Goal: Task Accomplishment & Management: Manage account settings

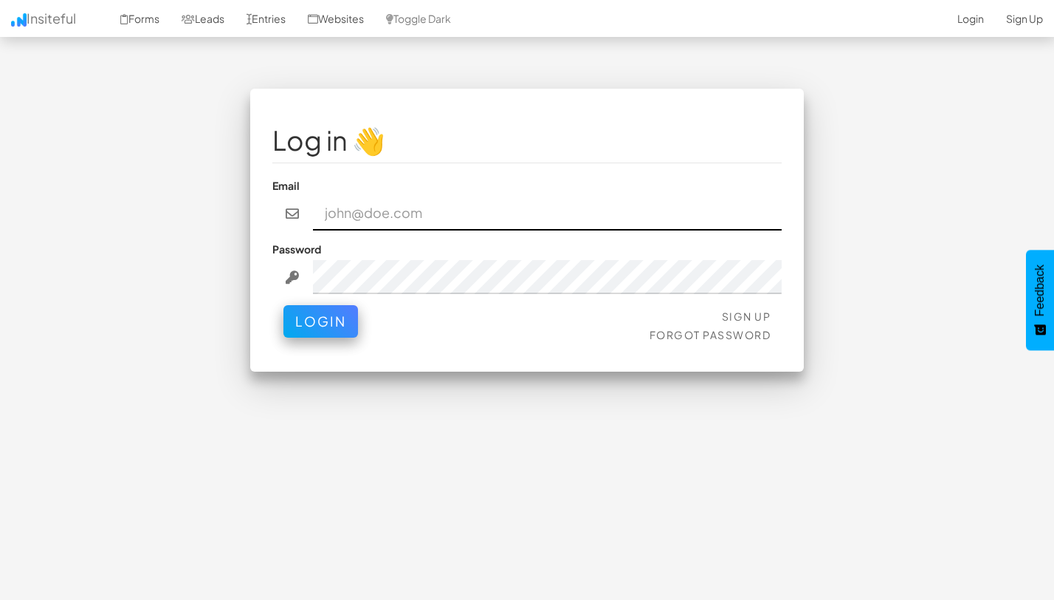
type input "Suporte Rush Co"
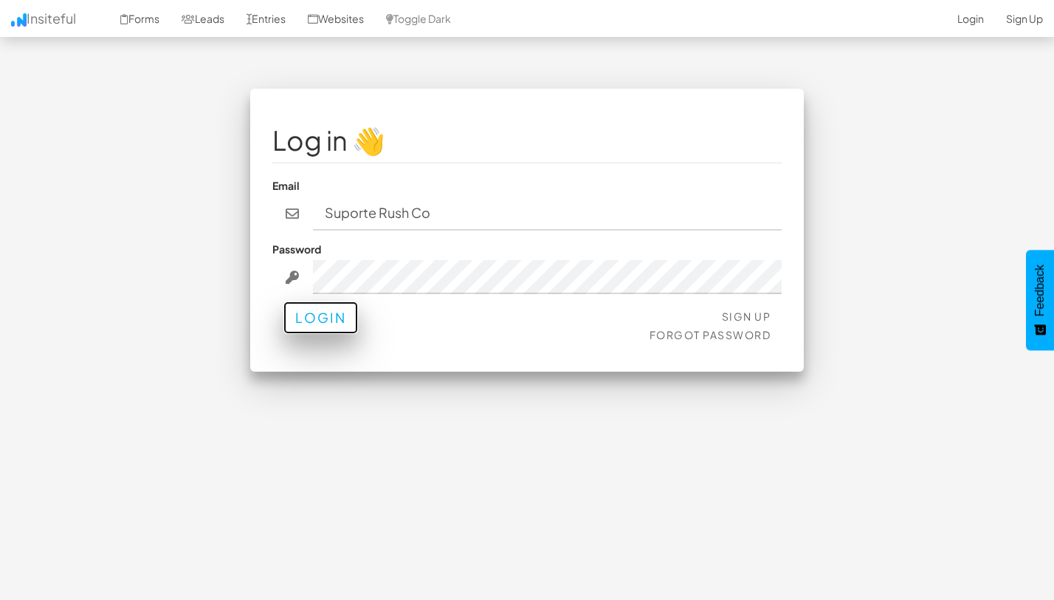
click at [338, 317] on button "Login" at bounding box center [321, 317] width 75 height 32
click at [343, 320] on button "Login" at bounding box center [321, 317] width 75 height 32
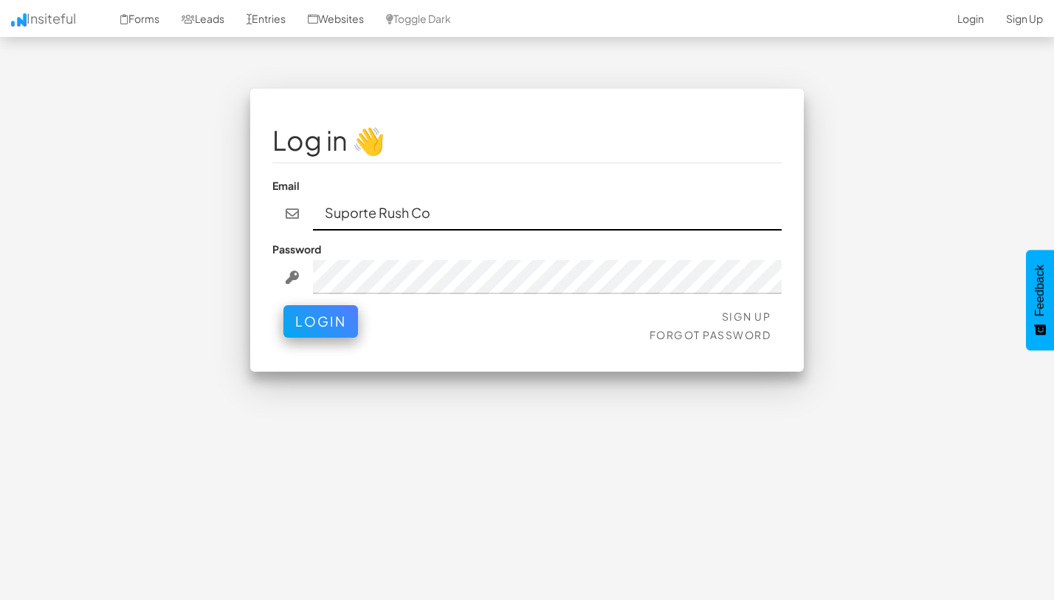
click at [349, 214] on input "Suporte Rush Co" at bounding box center [548, 213] width 470 height 34
type input "suporte@rushco.com.br"
click at [284, 305] on button "Login" at bounding box center [321, 321] width 75 height 32
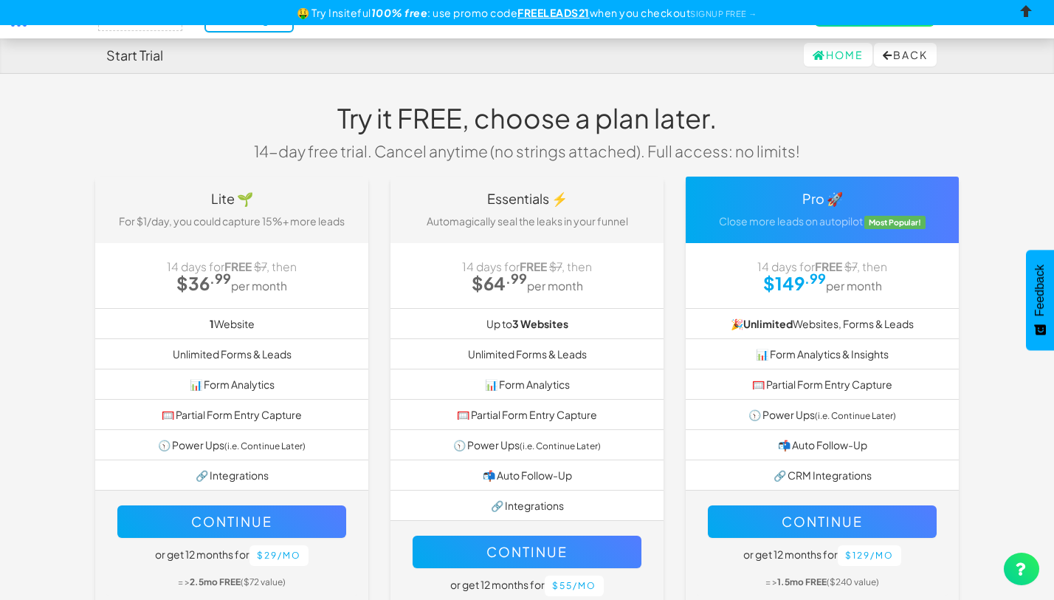
click at [1026, 15] on input "checkbox" at bounding box center [1027, 14] width 22 height 22
checkbox input "true"
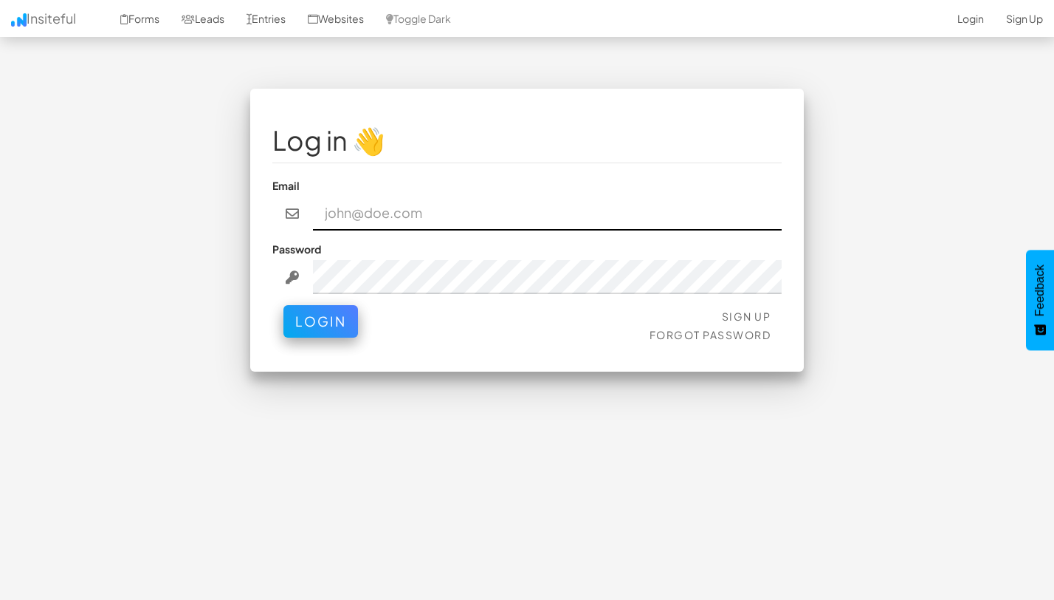
click at [418, 213] on input "email" at bounding box center [548, 213] width 470 height 34
type input "Suporte Rush Co"
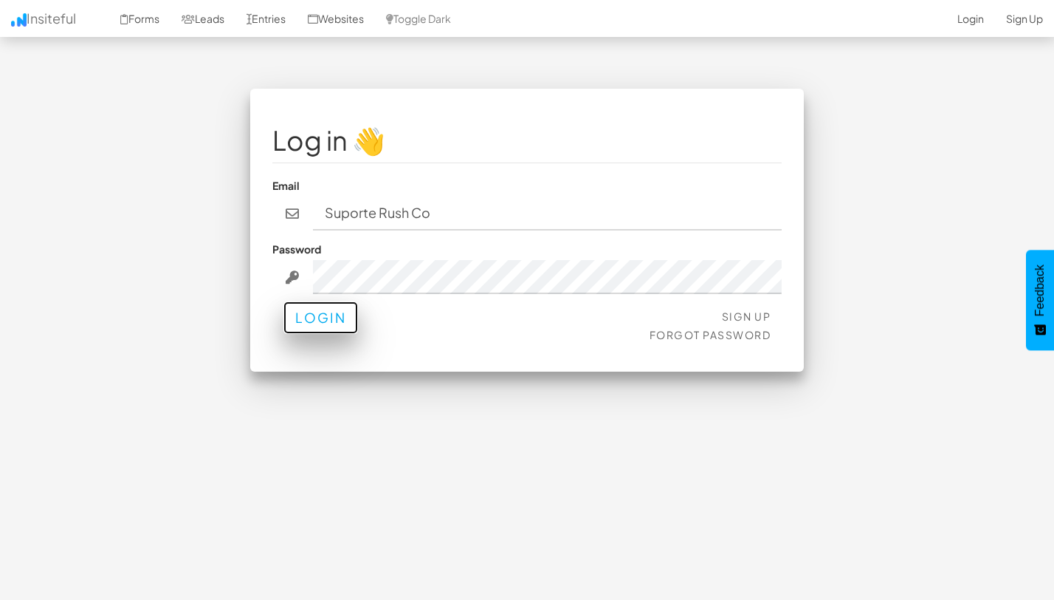
click at [342, 329] on button "Login" at bounding box center [321, 317] width 75 height 32
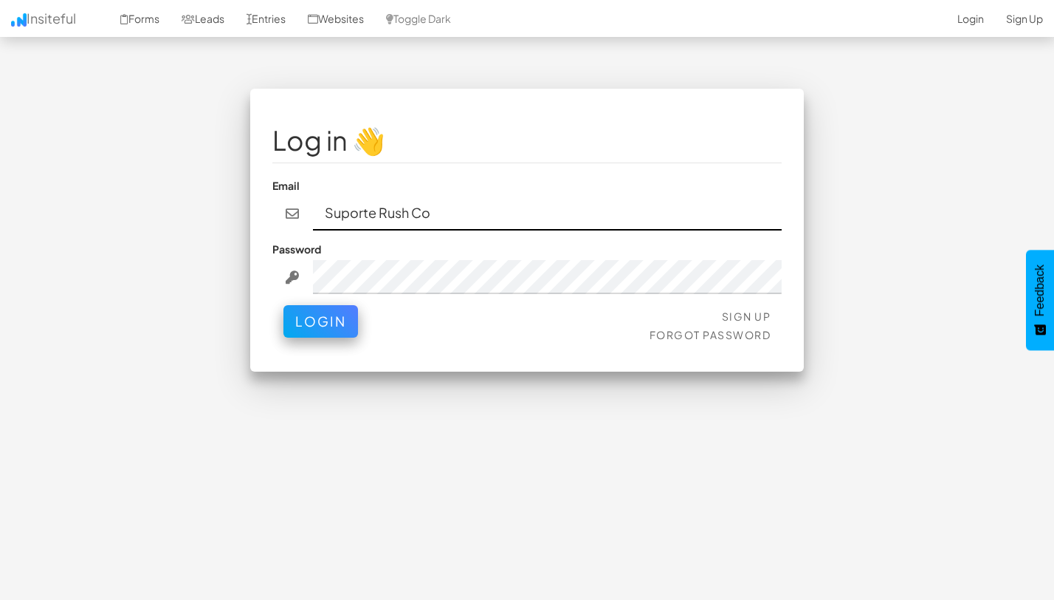
click at [500, 221] on input "Suporte Rush Co" at bounding box center [548, 213] width 470 height 34
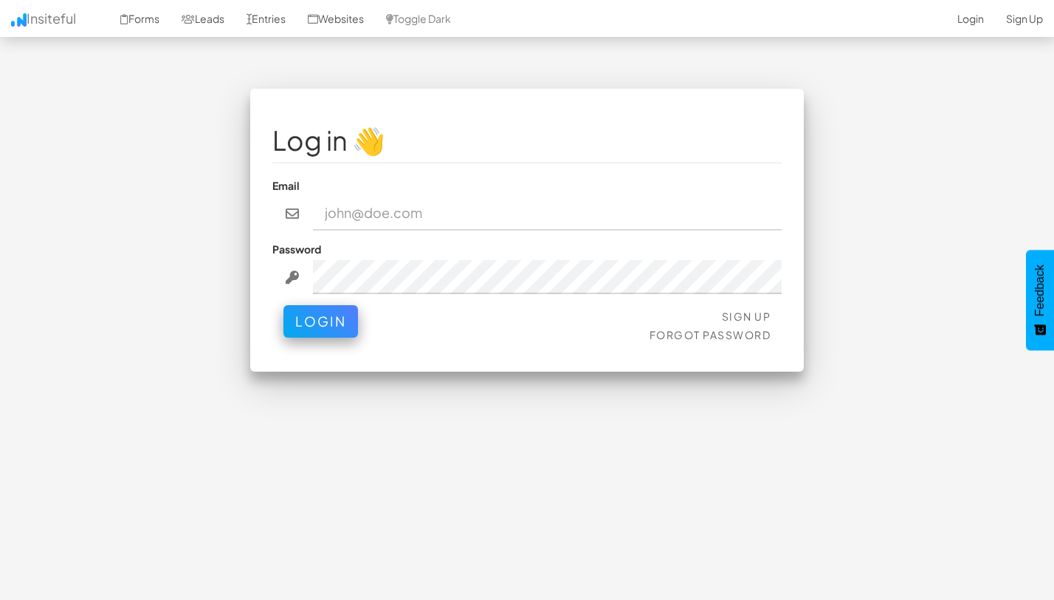
click at [510, 391] on div "Log in 👋 Email Password Sign Up Forgot Password Login < >" at bounding box center [527, 343] width 864 height 509
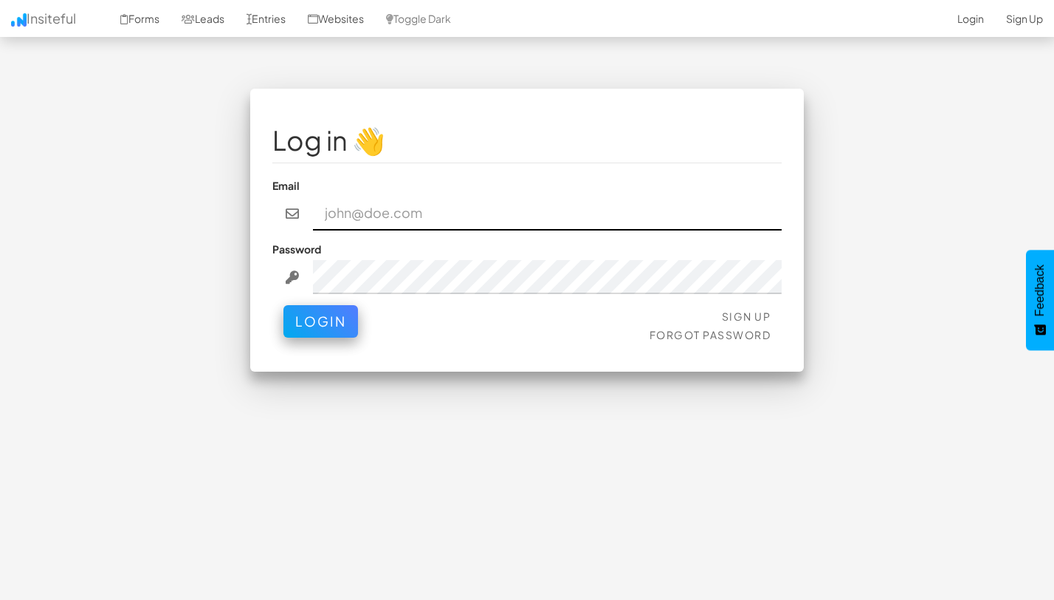
click at [455, 223] on input "email" at bounding box center [548, 213] width 470 height 34
type input "suporte@rushco.com.br"
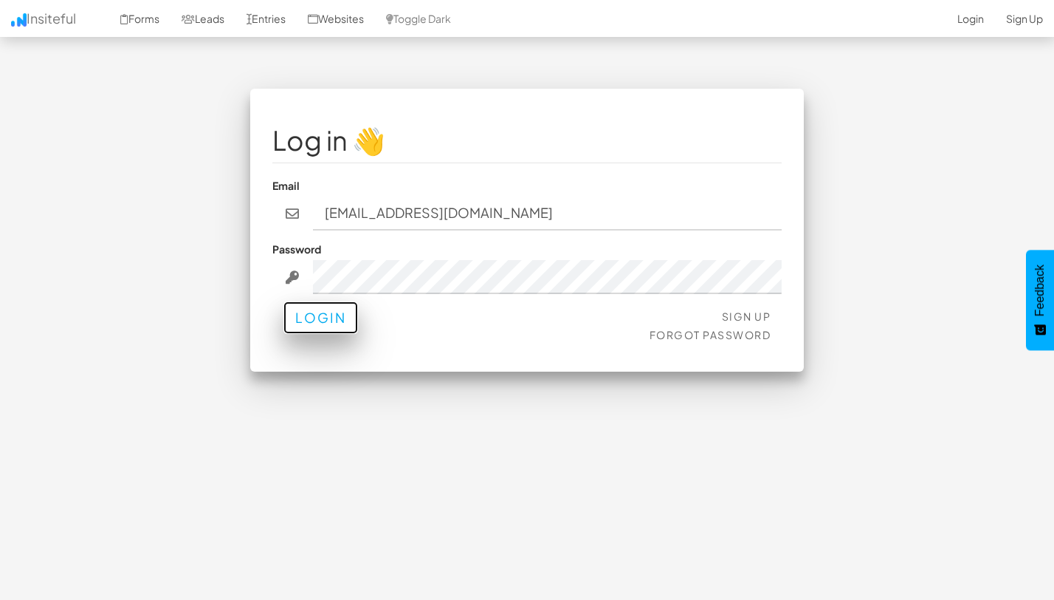
click at [337, 333] on button "Login" at bounding box center [321, 317] width 75 height 32
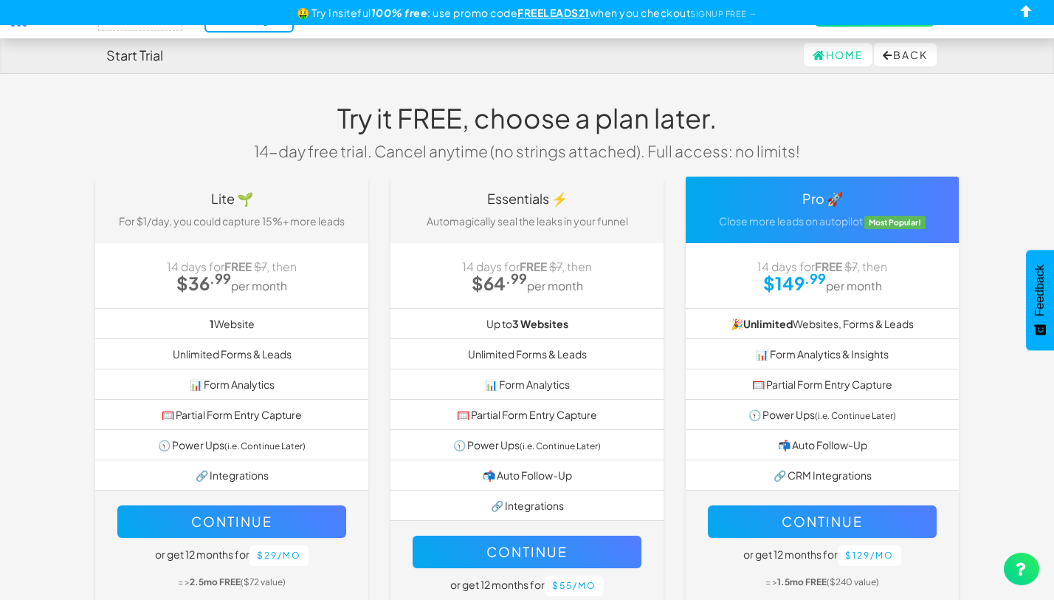
click at [549, 14] on u "FREELEADS21" at bounding box center [554, 12] width 72 height 13
copy u "FREELEADS21"
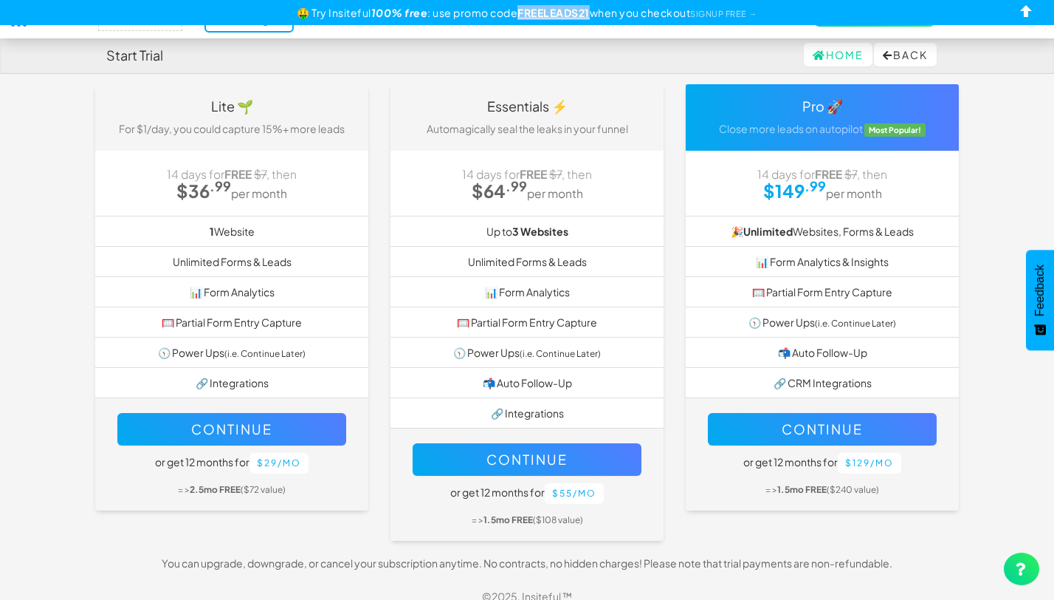
scroll to position [106, 0]
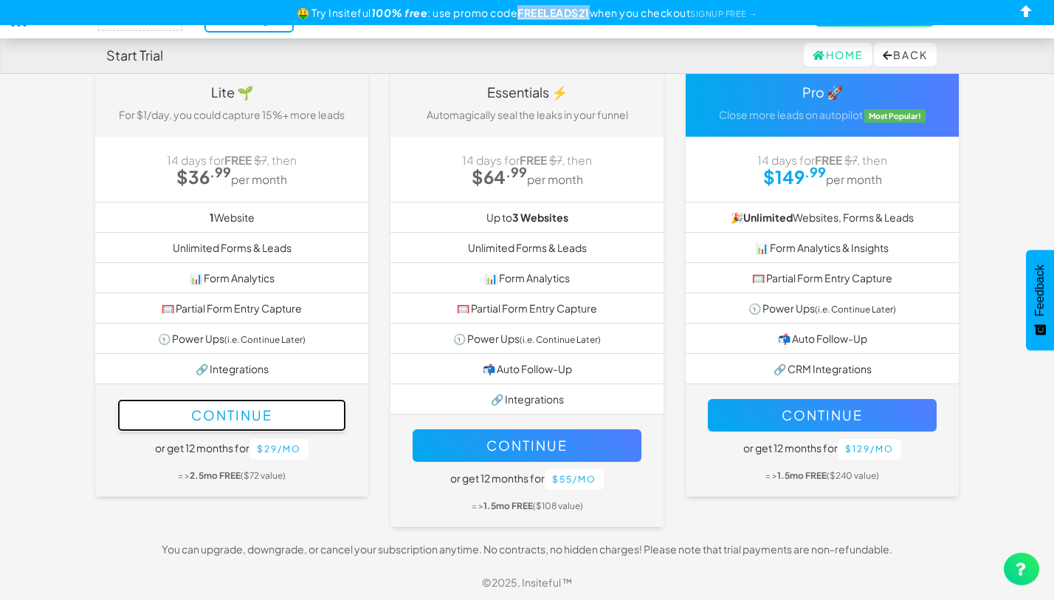
click at [308, 409] on button "Continue" at bounding box center [231, 415] width 229 height 32
